Goal: Find contact information: Find contact information

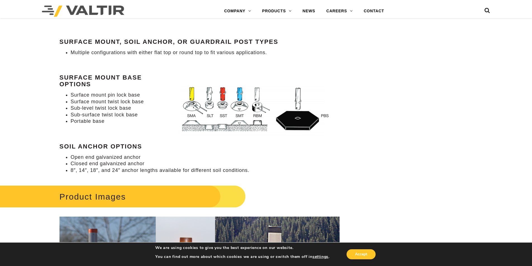
scroll to position [624, 0]
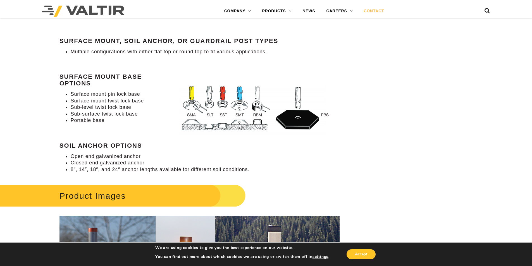
click at [375, 12] on link "CONTACT" at bounding box center [374, 11] width 32 height 11
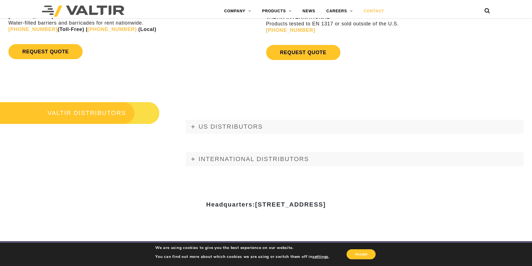
scroll to position [624, 0]
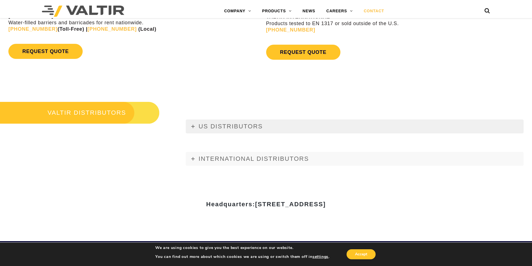
click at [191, 126] on icon at bounding box center [192, 126] width 3 height 3
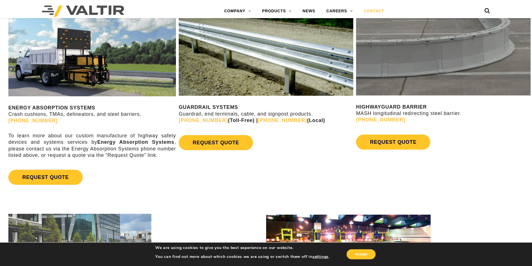
scroll to position [335, 0]
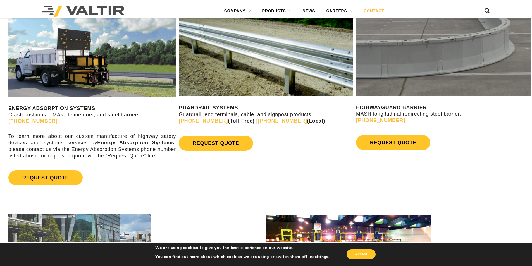
scroll to position [624, 0]
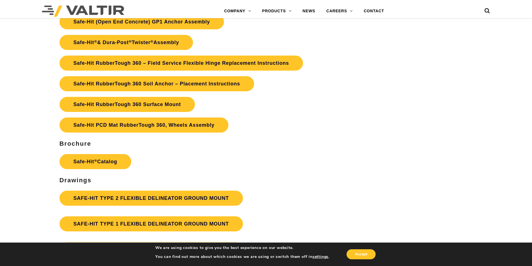
scroll to position [1360, 0]
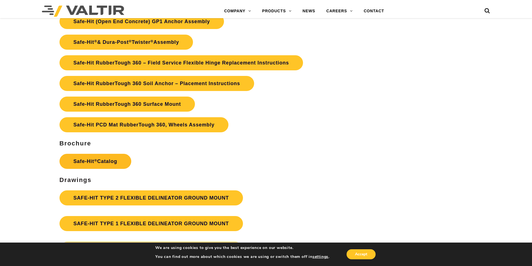
click at [115, 161] on link "Safe-Hit ® Catalog" at bounding box center [96, 161] width 72 height 15
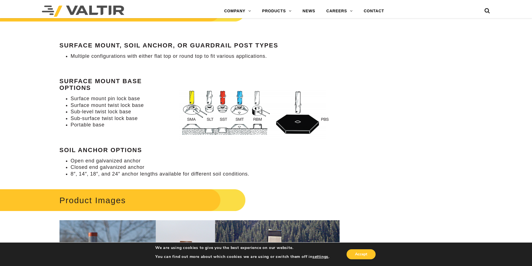
scroll to position [624, 0]
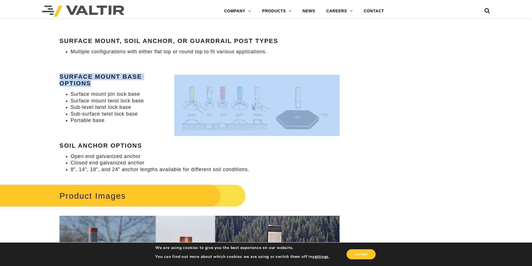
drag, startPoint x: 172, startPoint y: 81, endPoint x: 306, endPoint y: 124, distance: 140.4
click at [294, 87] on h4 "Surface Mount Base Options" at bounding box center [200, 79] width 280 height 13
